Goal: Information Seeking & Learning: Understand process/instructions

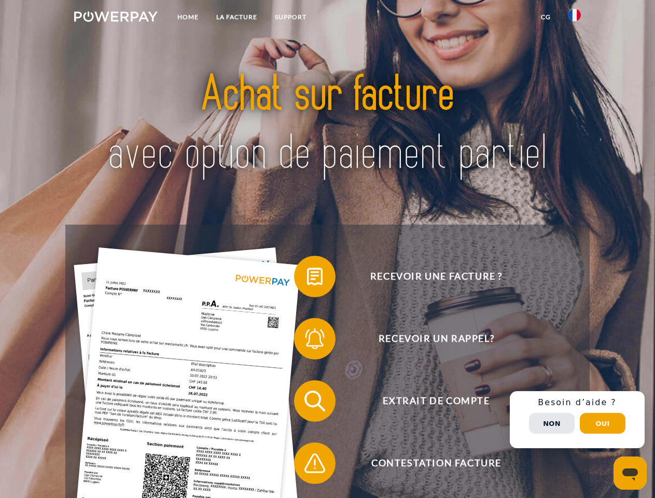
click at [116, 18] on img at bounding box center [116, 16] width 84 height 10
click at [575, 18] on img at bounding box center [575, 15] width 12 height 12
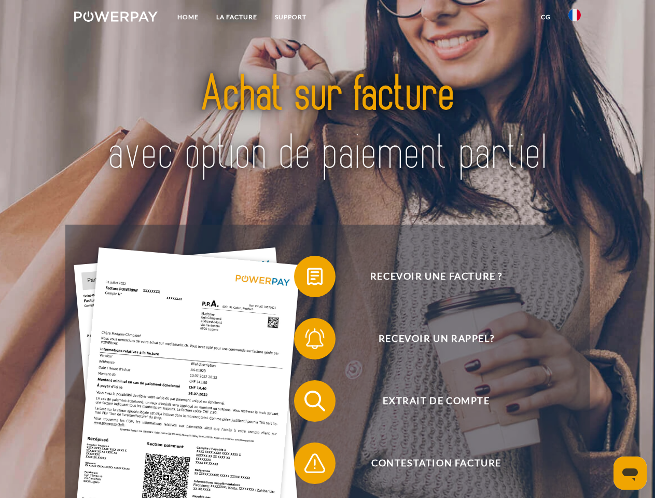
click at [546, 17] on link "CG" at bounding box center [546, 17] width 28 height 19
click at [307, 279] on span at bounding box center [299, 277] width 52 height 52
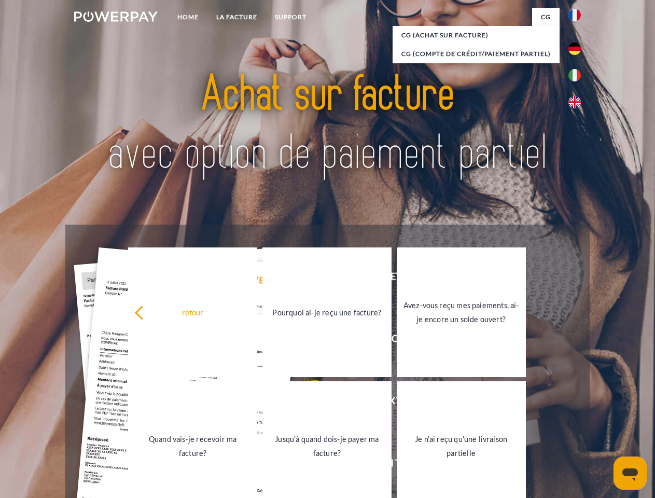
click at [307, 341] on div "retour Pourquoi ai-je reçu une facture? Avez-vous reçu mes paiements, ai-je enc…" at bounding box center [327, 379] width 419 height 268
click at [307, 403] on link "Jusqu'à quand dois-je payer ma facture?" at bounding box center [327, 446] width 129 height 130
click at [307, 466] on span at bounding box center [299, 463] width 52 height 52
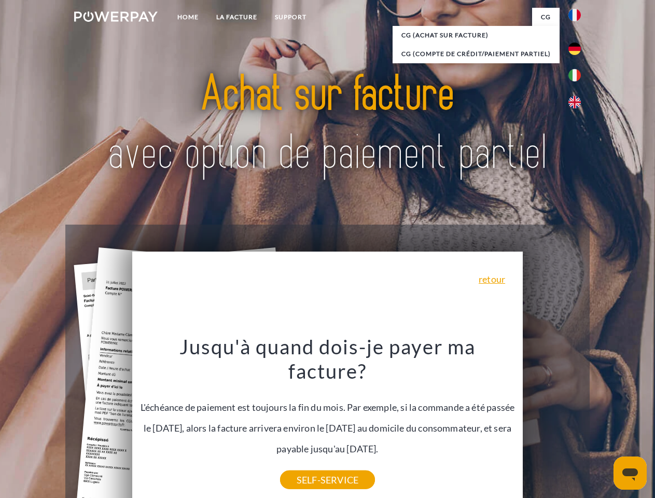
click at [578, 420] on div "Recevoir une facture ? Recevoir un rappel? Extrait de compte retour" at bounding box center [327, 432] width 524 height 415
click at [552, 422] on span "Extrait de compte" at bounding box center [436, 401] width 254 height 42
click at [603, 423] on header "Home LA FACTURE Support" at bounding box center [327, 358] width 655 height 717
